Goal: Task Accomplishment & Management: Manage account settings

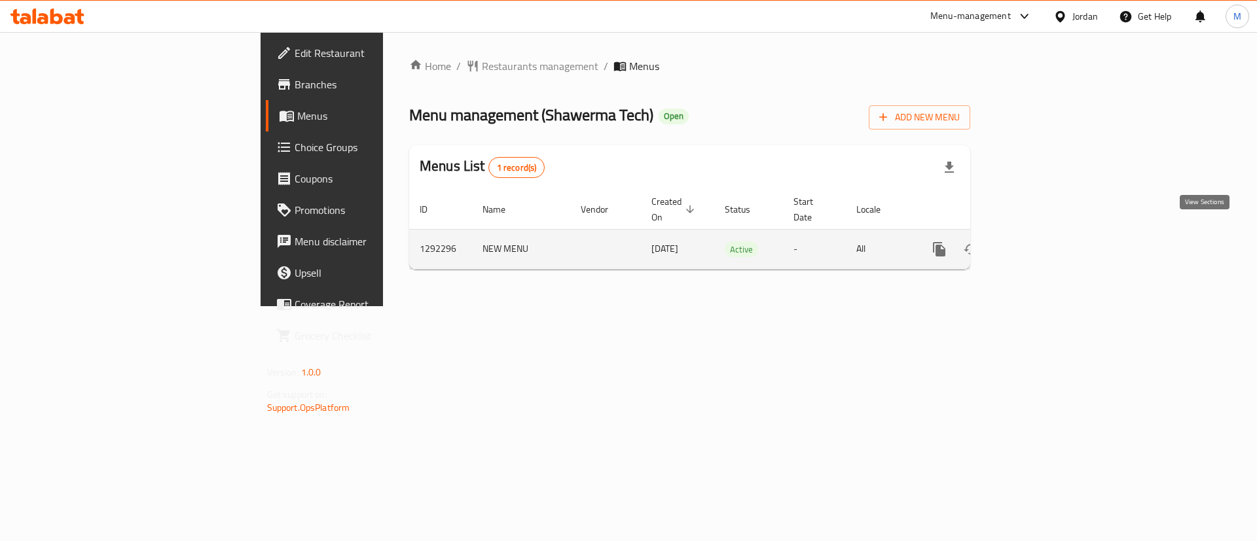
click at [1042, 242] on icon "enhanced table" at bounding box center [1034, 250] width 16 height 16
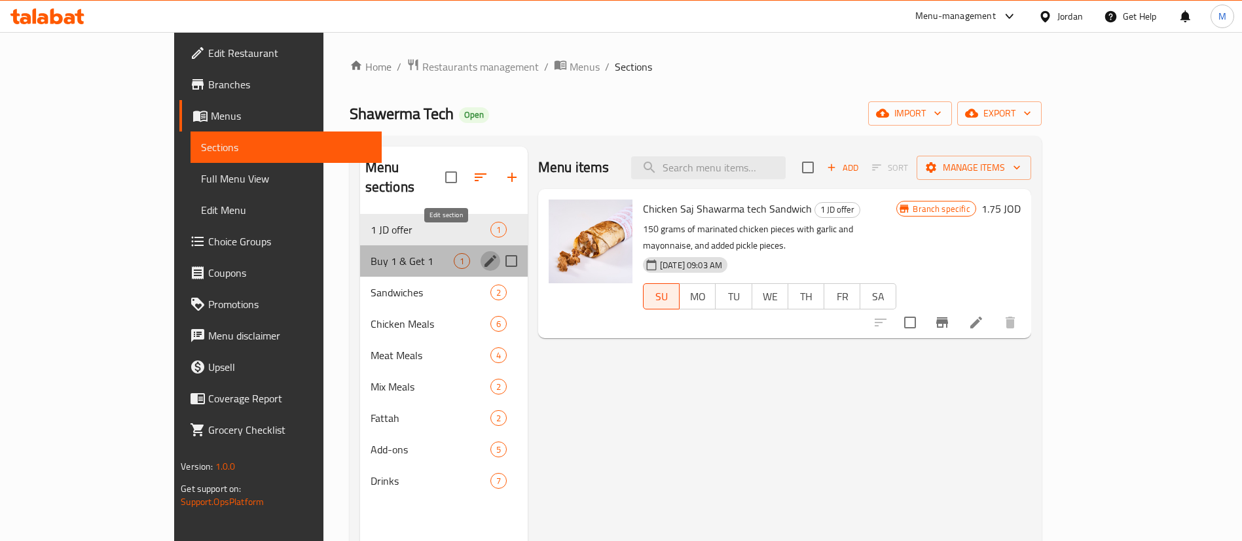
click at [482, 253] on icon "edit" at bounding box center [490, 261] width 16 height 16
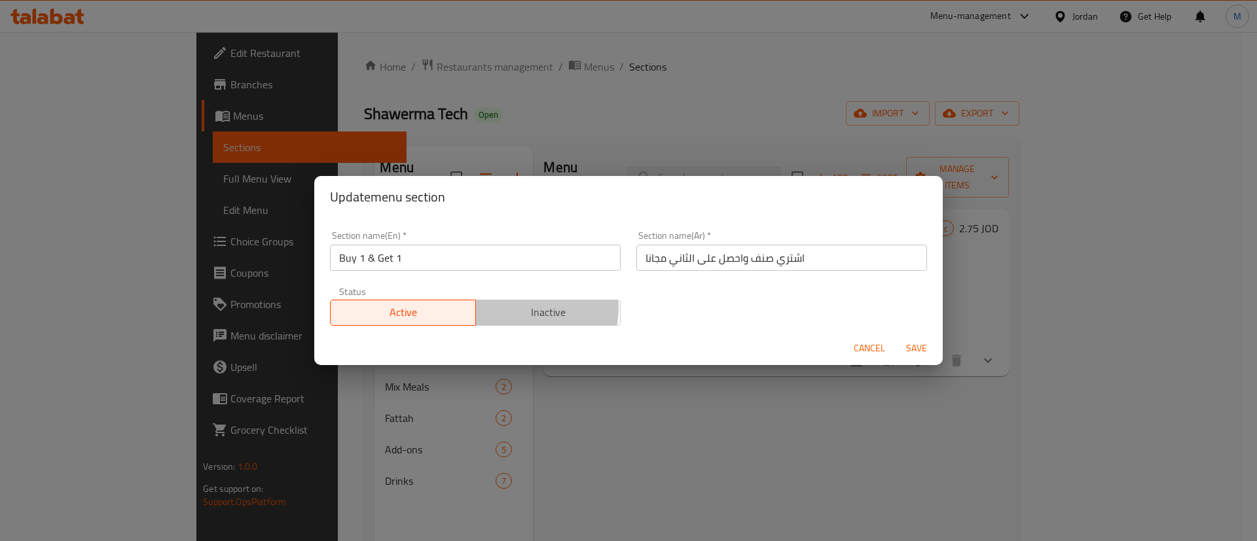
click at [506, 307] on span "Inactive" at bounding box center [548, 312] width 135 height 19
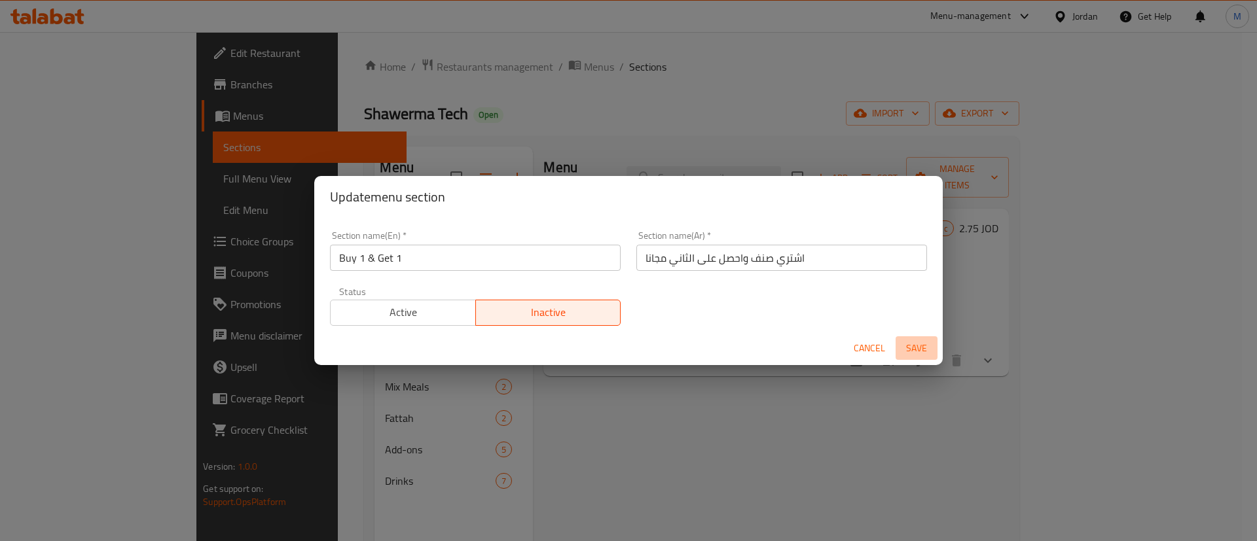
click at [917, 345] on span "Save" at bounding box center [916, 348] width 31 height 16
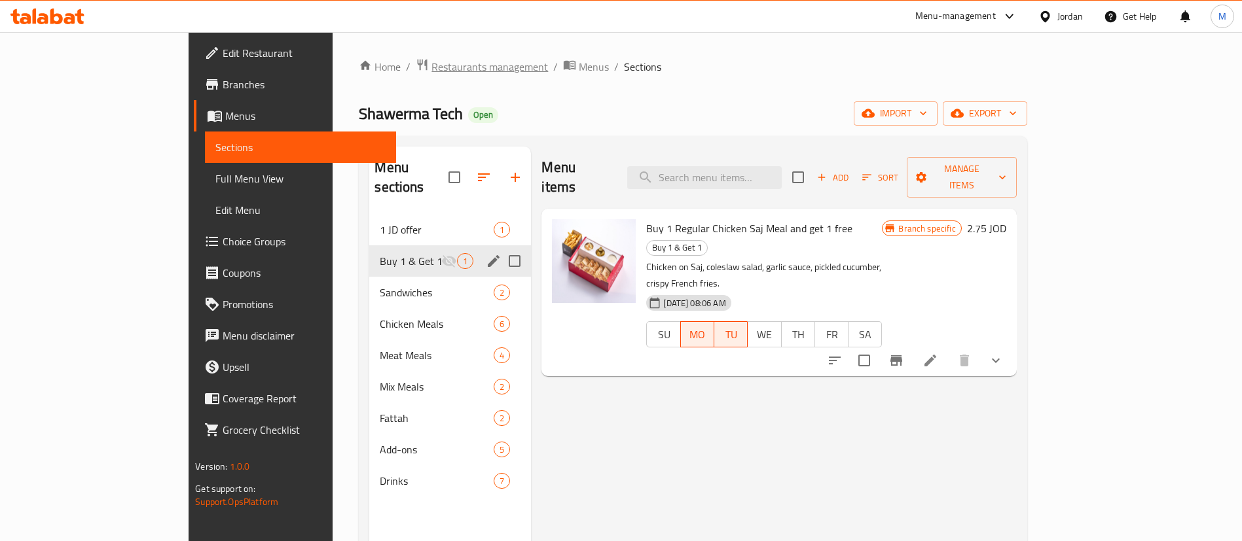
click at [431, 65] on span "Restaurants management" at bounding box center [489, 67] width 117 height 16
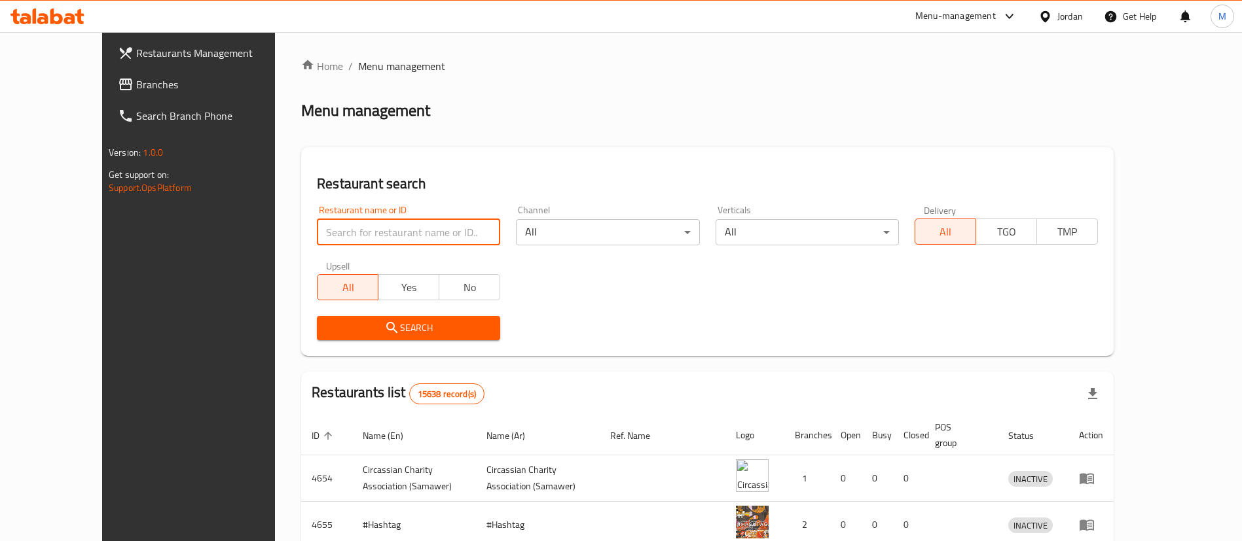
click at [367, 239] on input "search" at bounding box center [408, 232] width 183 height 26
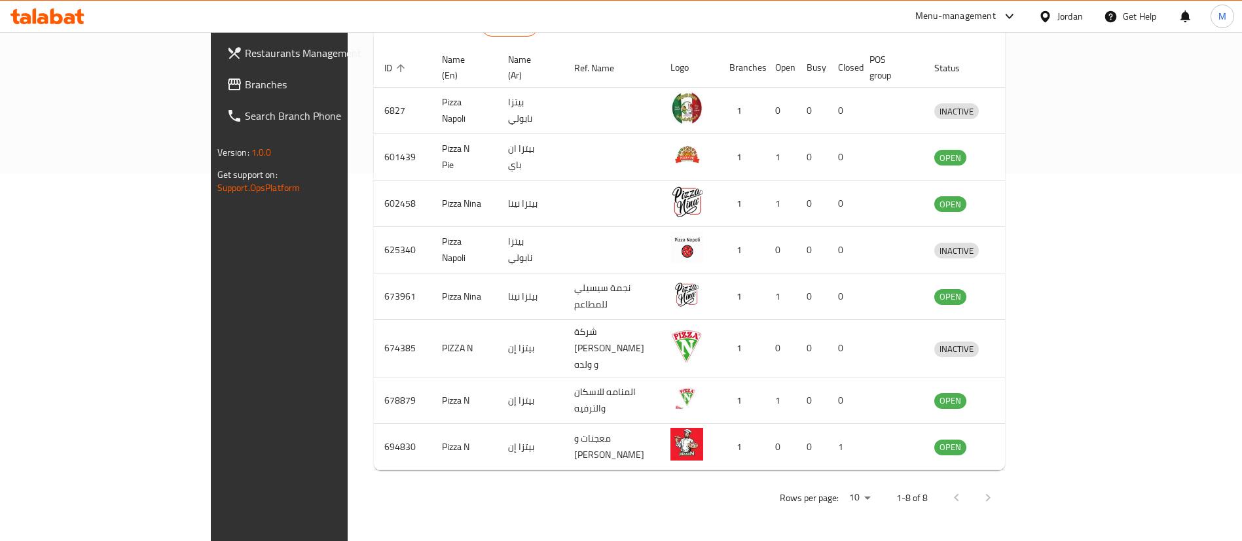
scroll to position [342, 0]
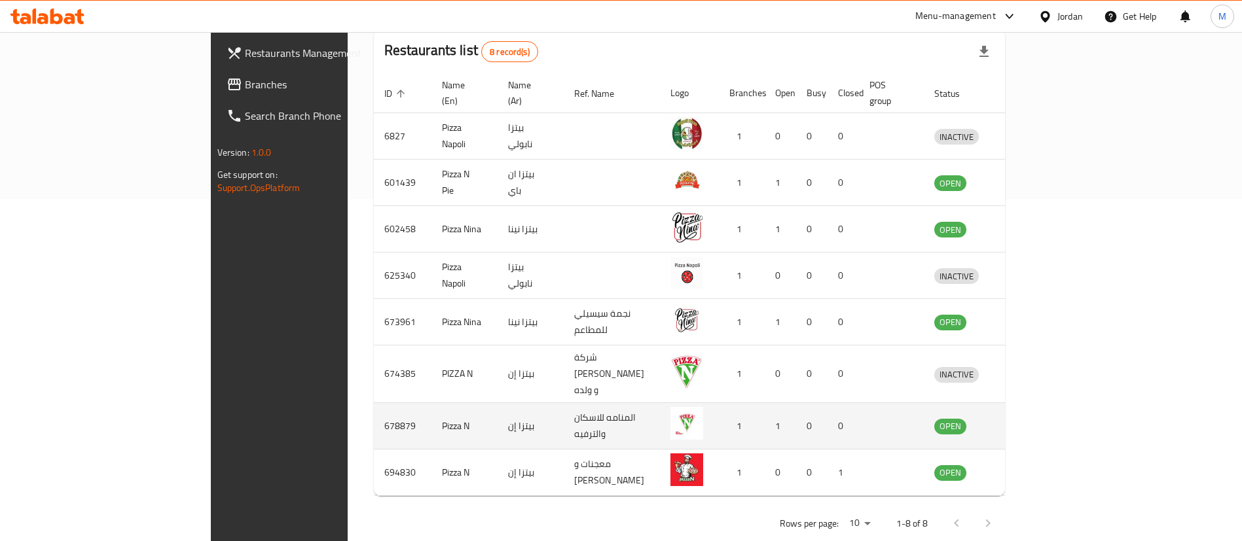
click at [374, 403] on td "678879" at bounding box center [403, 426] width 58 height 46
copy td "678879"
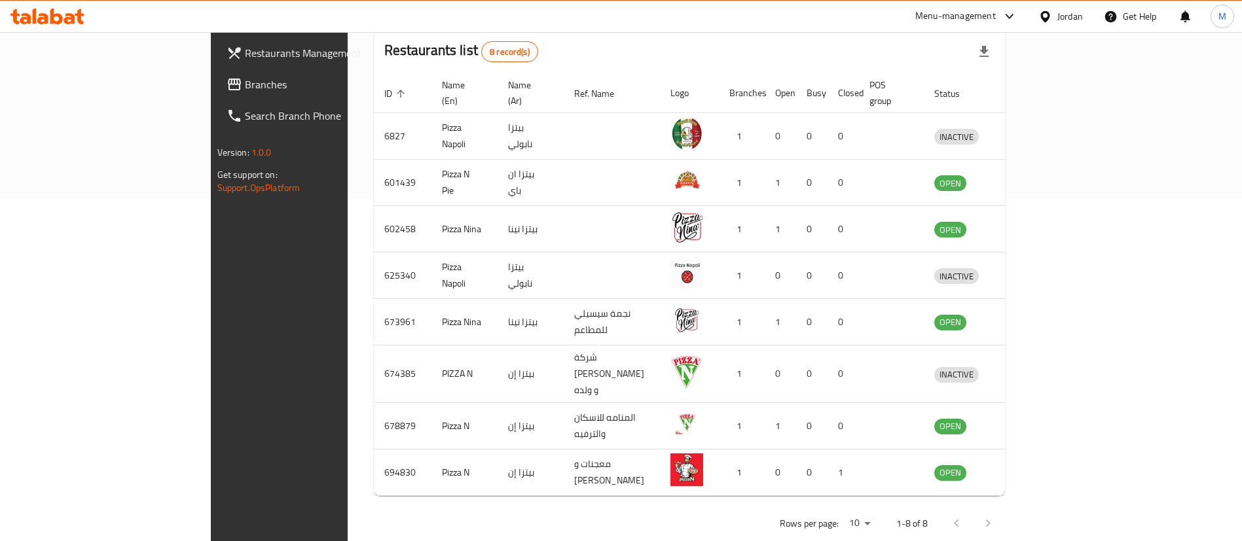
click at [377, 507] on div "Rows per page: 10 1-8 of 8" at bounding box center [690, 524] width 632 height 34
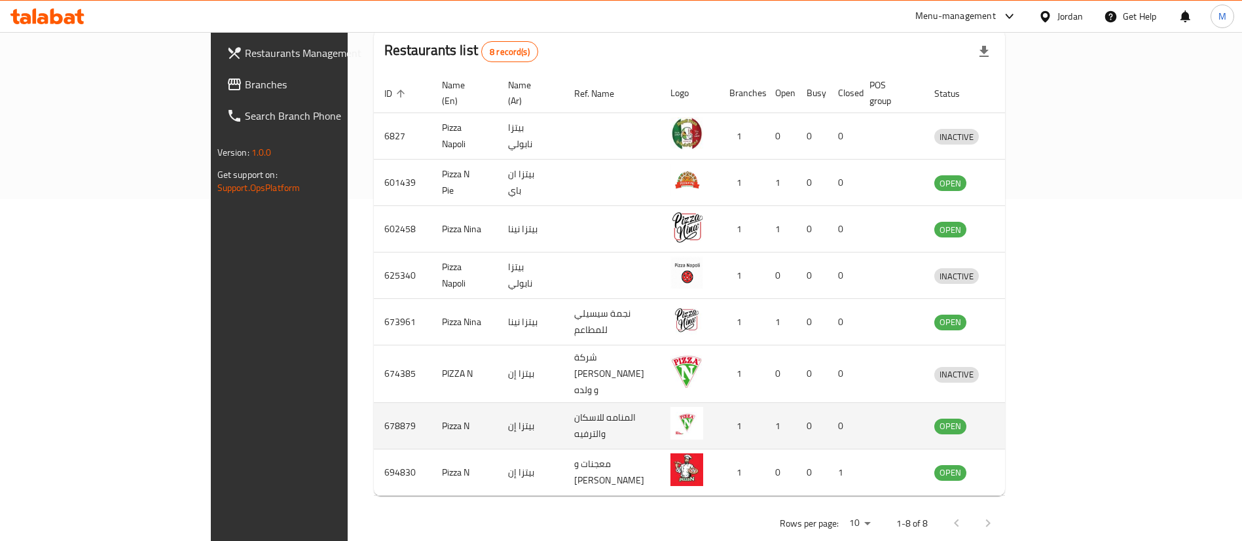
click at [374, 403] on td "678879" at bounding box center [403, 426] width 58 height 46
copy td "678879"
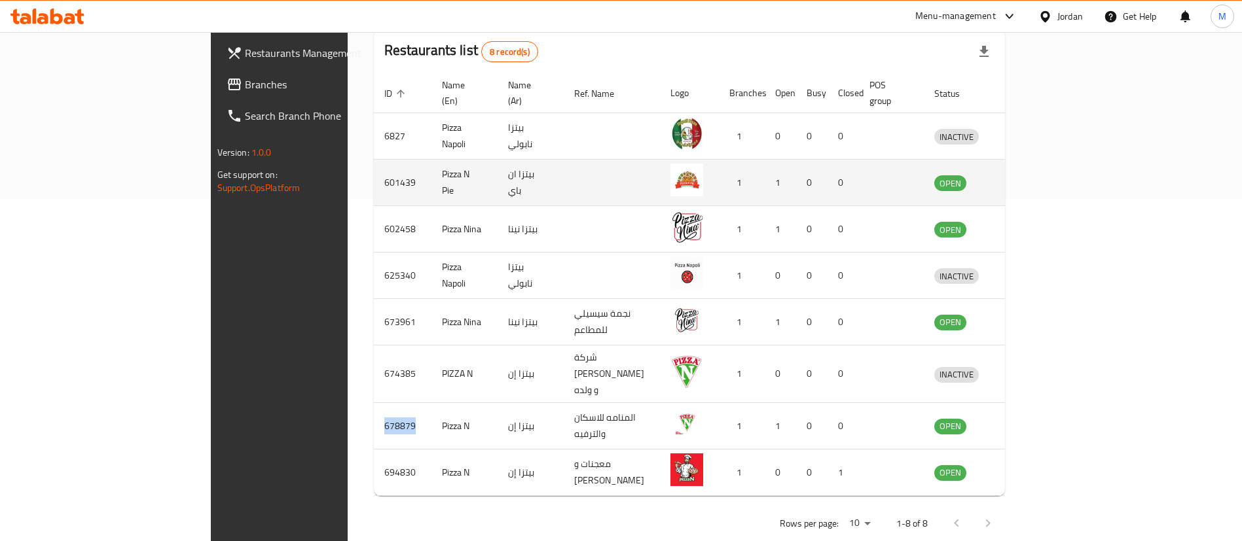
scroll to position [0, 0]
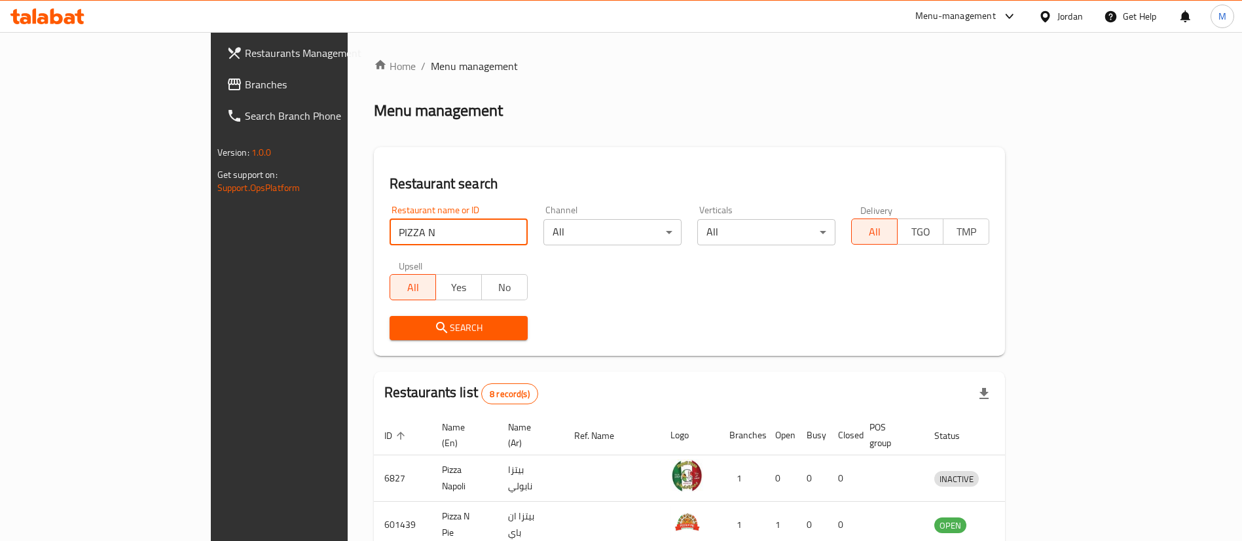
click at [390, 227] on input "PIZZA N" at bounding box center [459, 232] width 138 height 26
type input "The Menu"
click button "Search" at bounding box center [459, 328] width 138 height 24
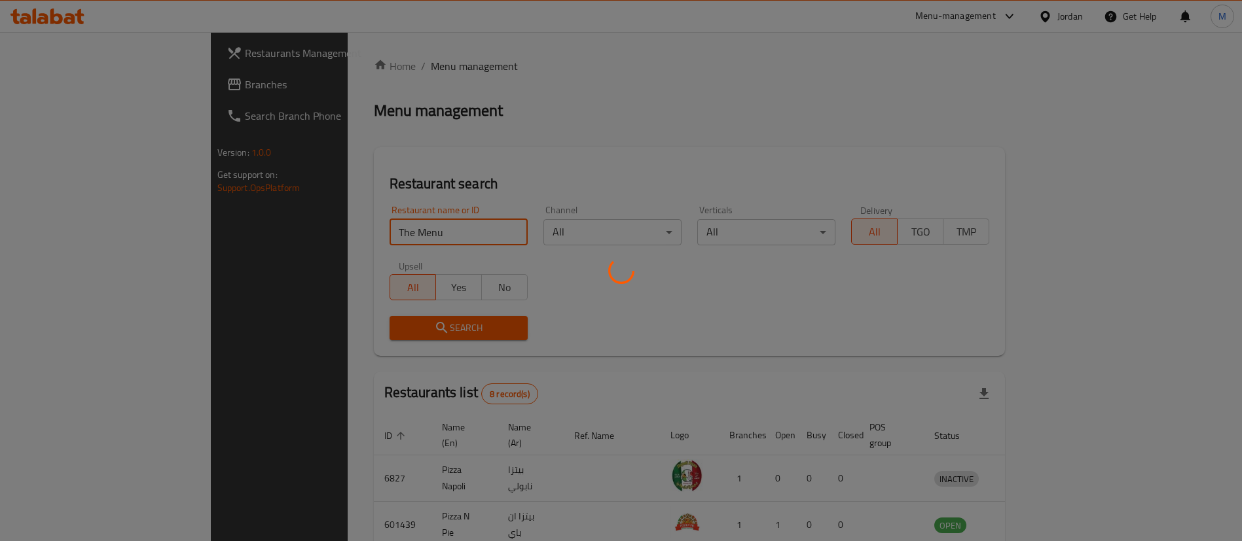
scroll to position [64, 0]
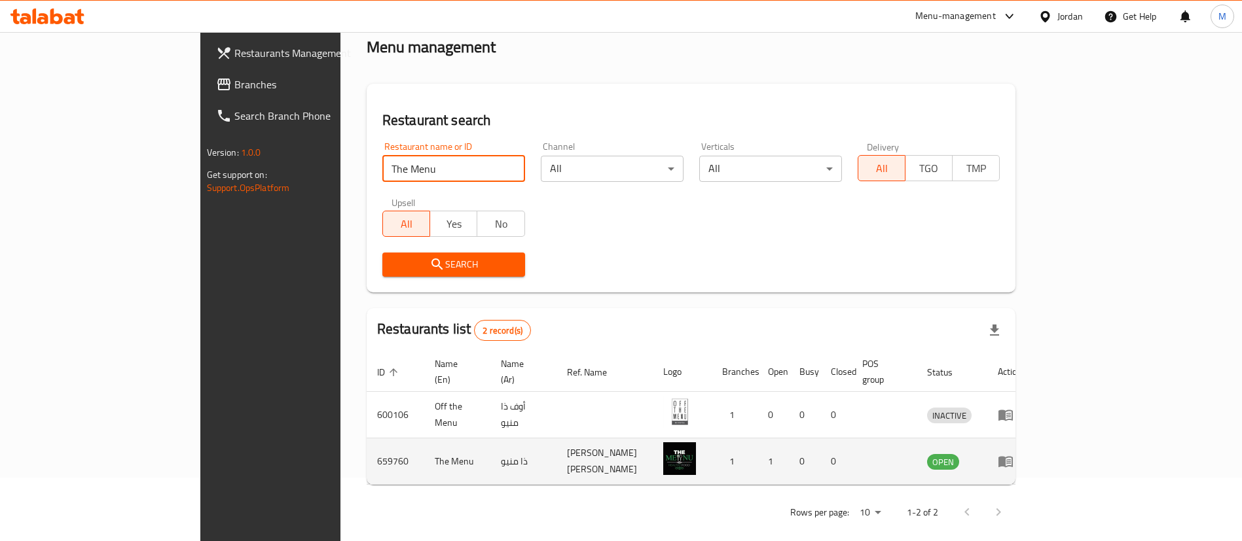
click at [367, 448] on td "659760" at bounding box center [396, 462] width 58 height 46
copy td "659760"
click at [367, 448] on td "659760" at bounding box center [396, 462] width 58 height 46
